Goal: Information Seeking & Learning: Learn about a topic

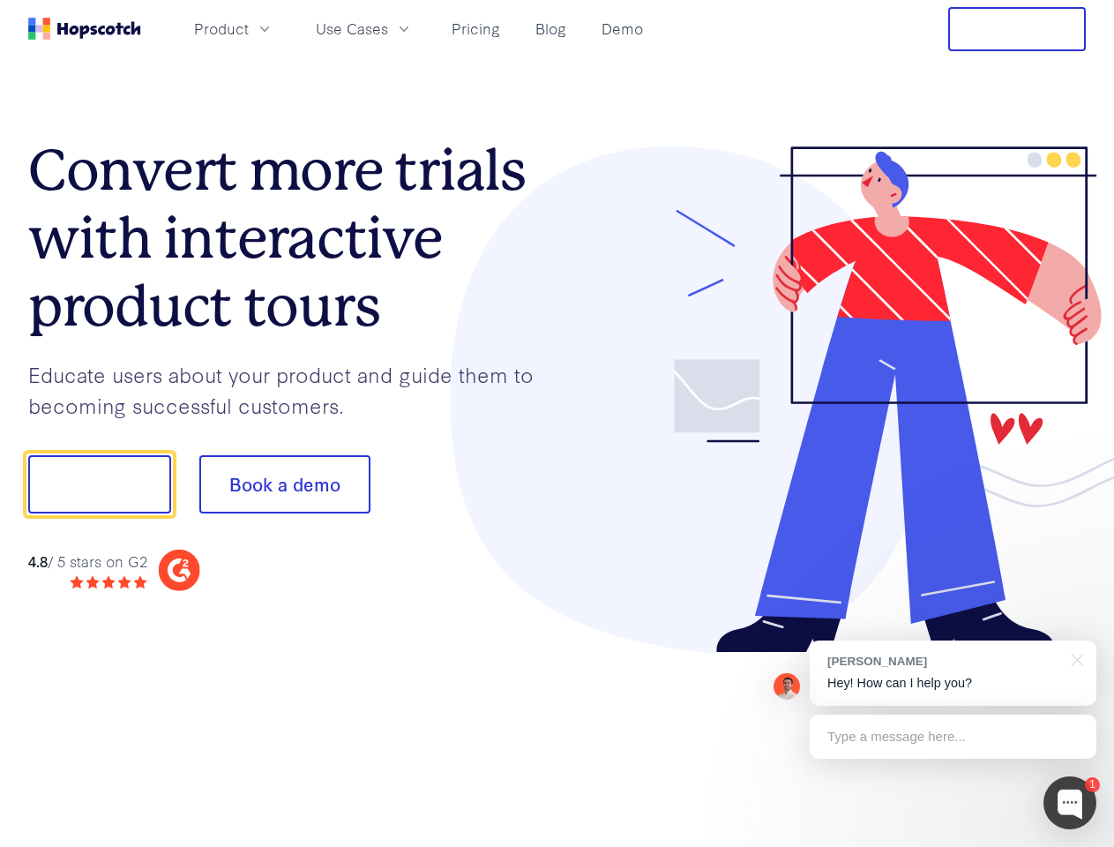
click at [558, 424] on div at bounding box center [822, 399] width 529 height 507
click at [249, 28] on span "Product" at bounding box center [221, 29] width 55 height 22
click at [388, 28] on span "Use Cases" at bounding box center [352, 29] width 72 height 22
click at [1017, 29] on button "Free Trial" at bounding box center [1018, 29] width 138 height 44
click at [99, 484] on button "Show me!" at bounding box center [99, 484] width 143 height 58
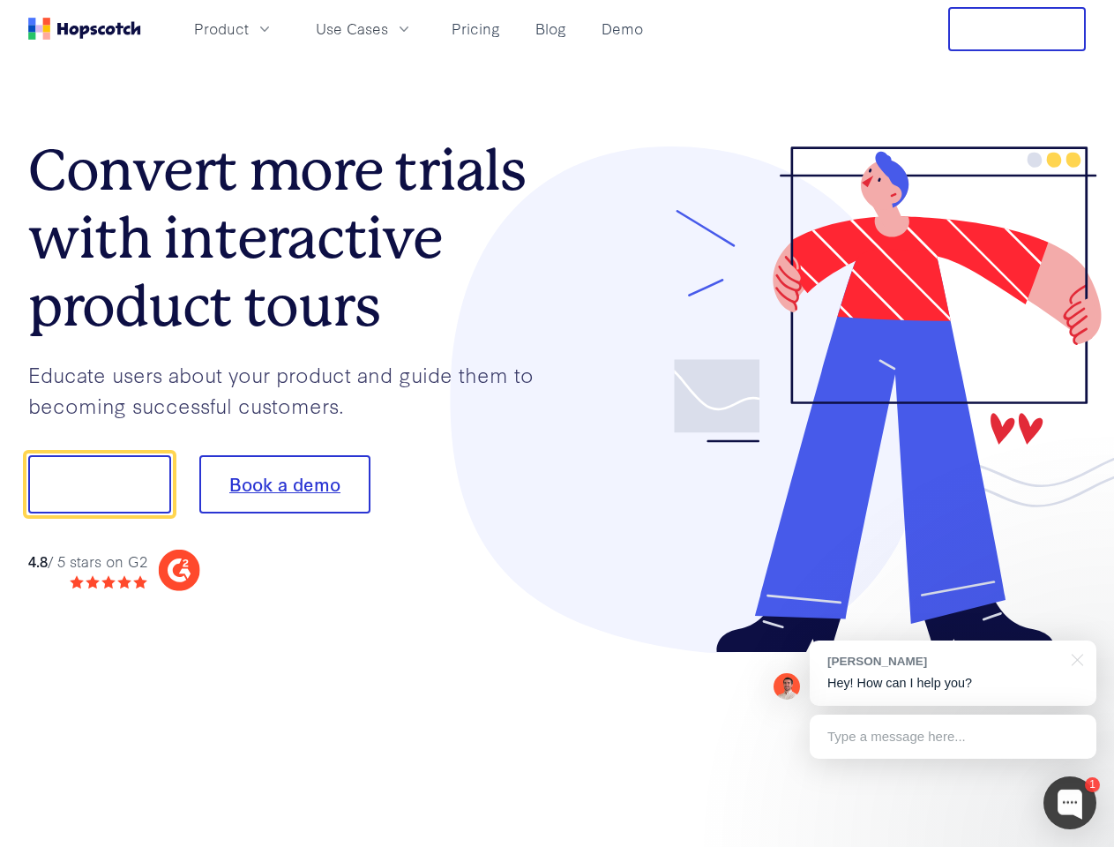
click at [284, 484] on button "Book a demo" at bounding box center [284, 484] width 171 height 58
click at [1070, 803] on div at bounding box center [1070, 802] width 53 height 53
click at [953, 673] on div "[PERSON_NAME] Hey! How can I help you?" at bounding box center [953, 673] width 287 height 65
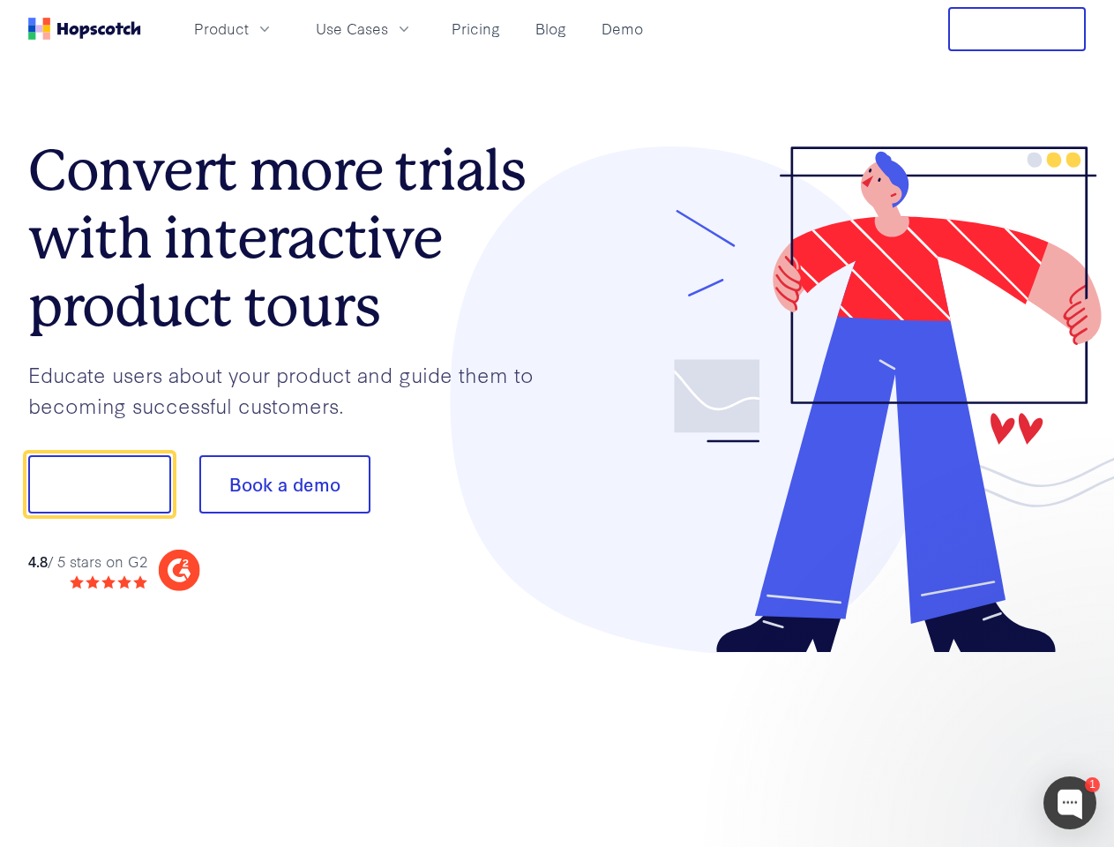
click at [1075, 658] on div at bounding box center [931, 600] width 331 height 352
click at [953, 737] on div at bounding box center [931, 600] width 331 height 352
